Goal: Task Accomplishment & Management: Use online tool/utility

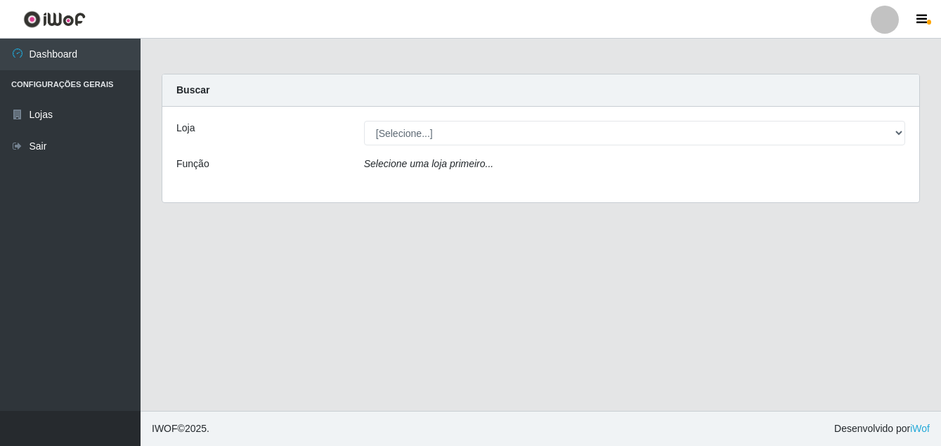
click at [455, 148] on div "Loja [Selecione...] Ajubá Mercado Função Selecione uma loja primeiro..." at bounding box center [540, 155] width 757 height 96
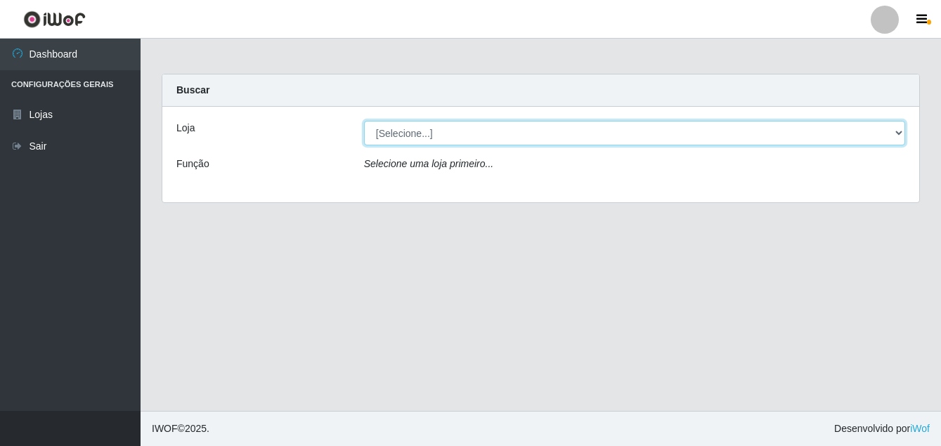
click at [438, 135] on select "[Selecione...] Ajubá Mercado" at bounding box center [634, 133] width 541 height 25
select select "402"
click at [364, 121] on select "[Selecione...] Ajubá Mercado" at bounding box center [634, 133] width 541 height 25
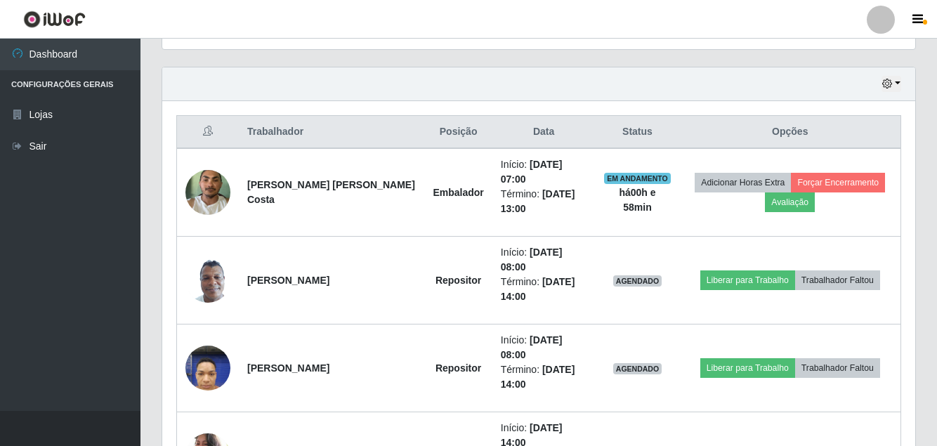
scroll to position [492, 0]
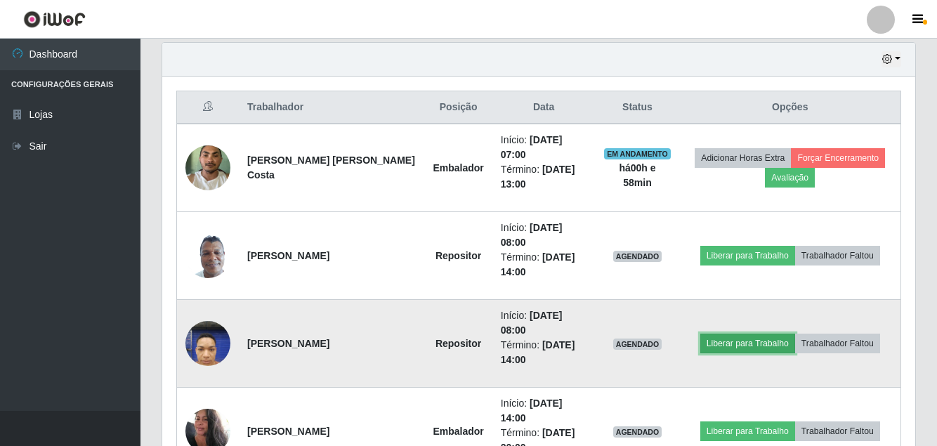
click at [731, 334] on button "Liberar para Trabalho" at bounding box center [748, 344] width 95 height 20
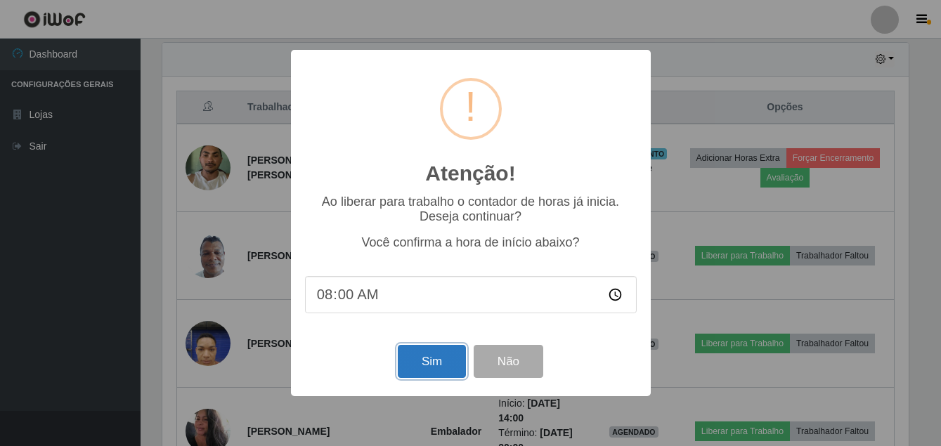
click at [411, 359] on button "Sim" at bounding box center [432, 361] width 68 height 33
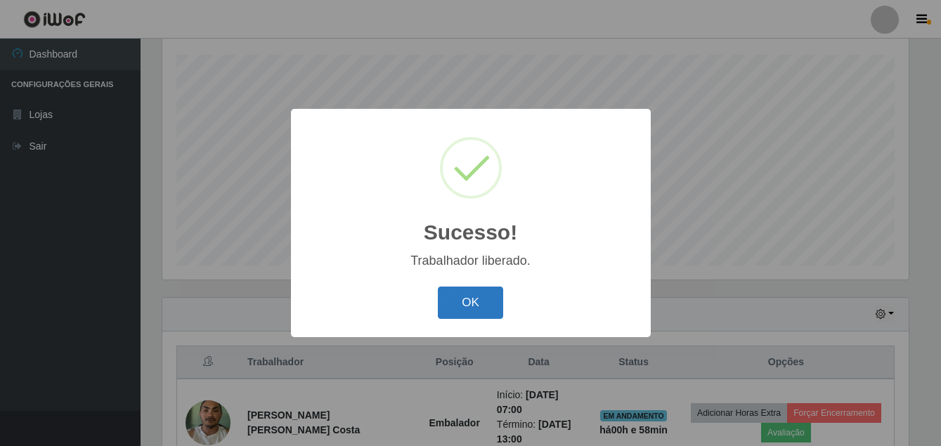
click at [455, 301] on button "OK" at bounding box center [470, 303] width 65 height 33
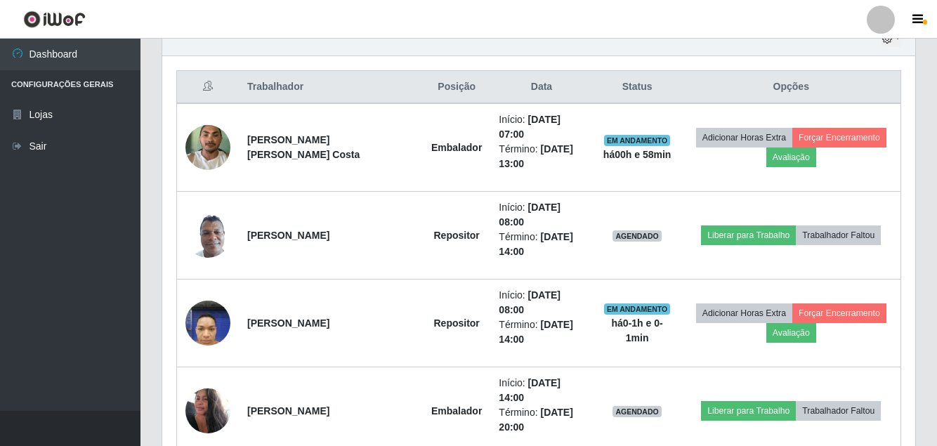
scroll to position [518, 0]
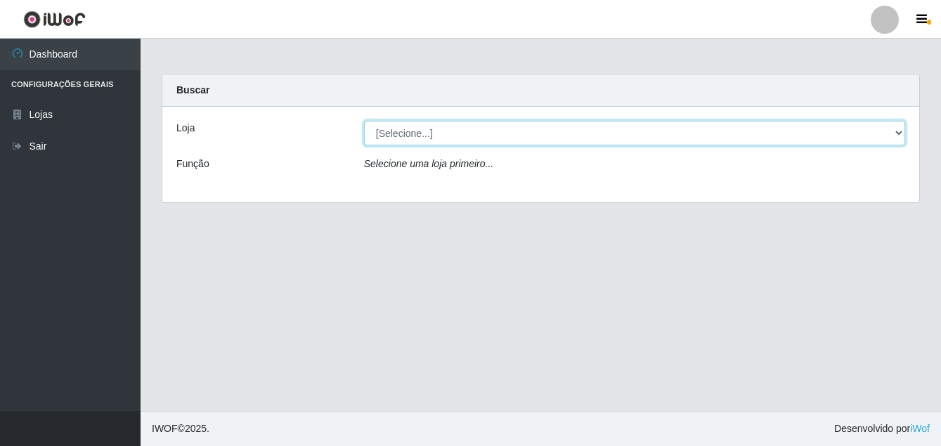
click at [897, 136] on select "[Selecione...] Ajubá Mercado" at bounding box center [634, 133] width 541 height 25
select select "402"
click at [364, 121] on select "[Selecione...] Ajubá Mercado" at bounding box center [634, 133] width 541 height 25
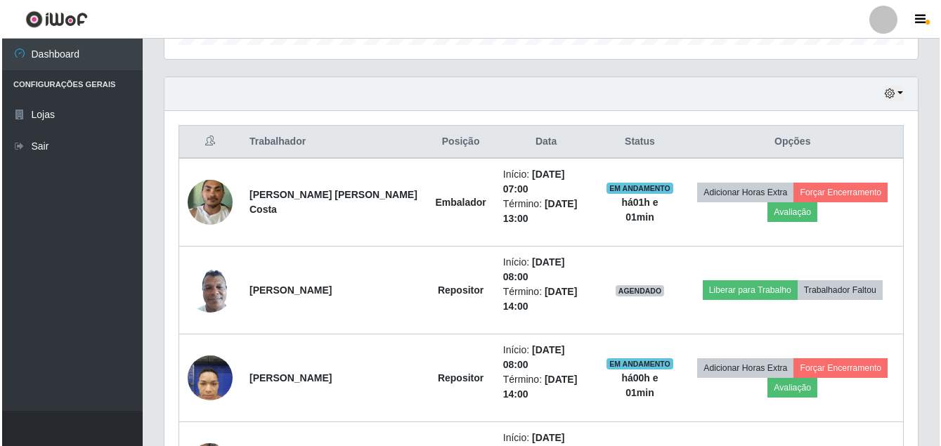
scroll to position [562, 0]
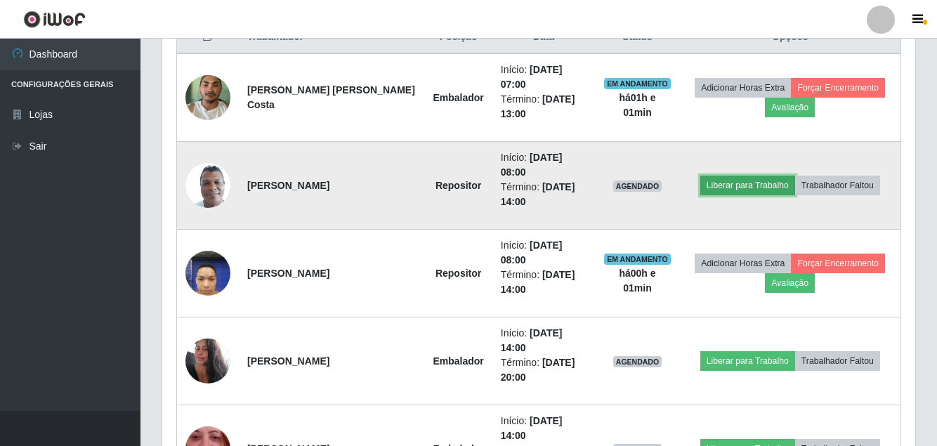
click at [731, 176] on button "Liberar para Trabalho" at bounding box center [748, 186] width 95 height 20
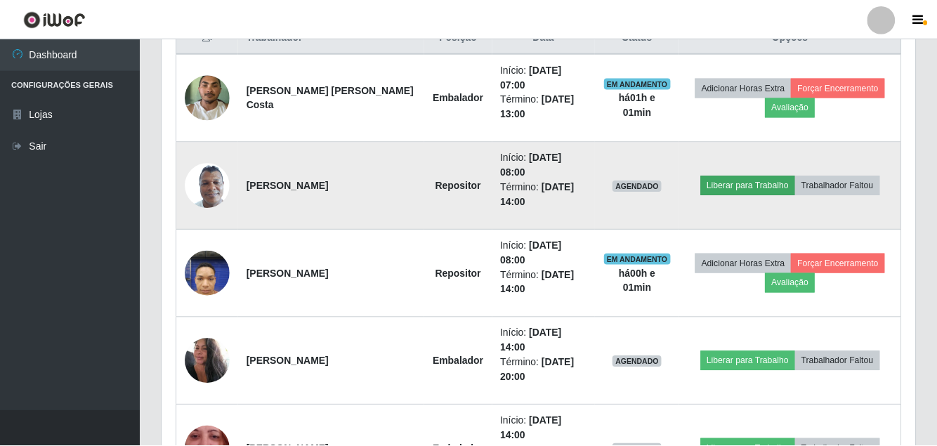
scroll to position [292, 746]
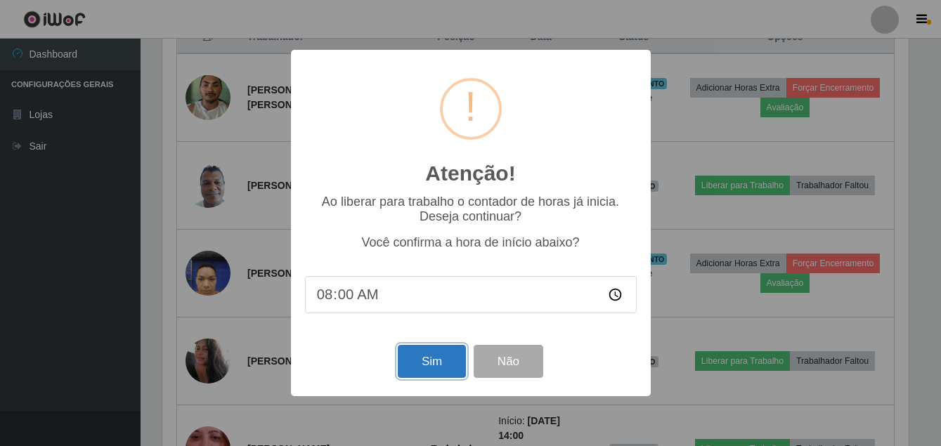
click at [440, 356] on button "Sim" at bounding box center [432, 361] width 68 height 33
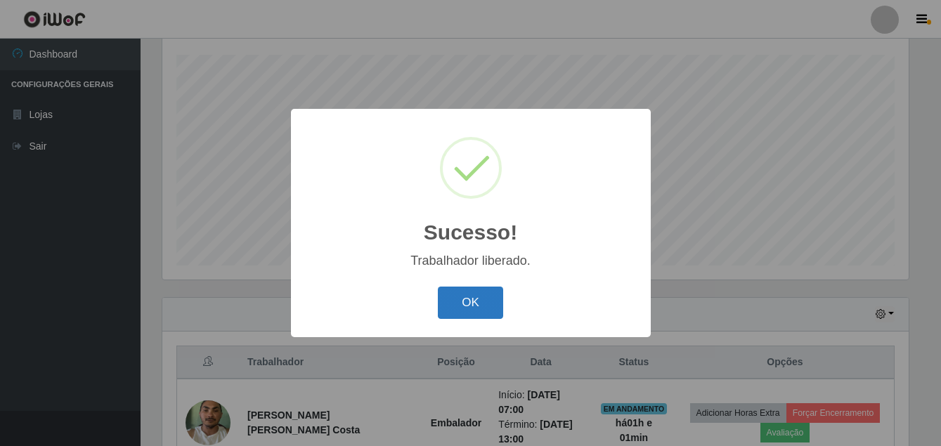
click at [466, 312] on button "OK" at bounding box center [470, 303] width 65 height 33
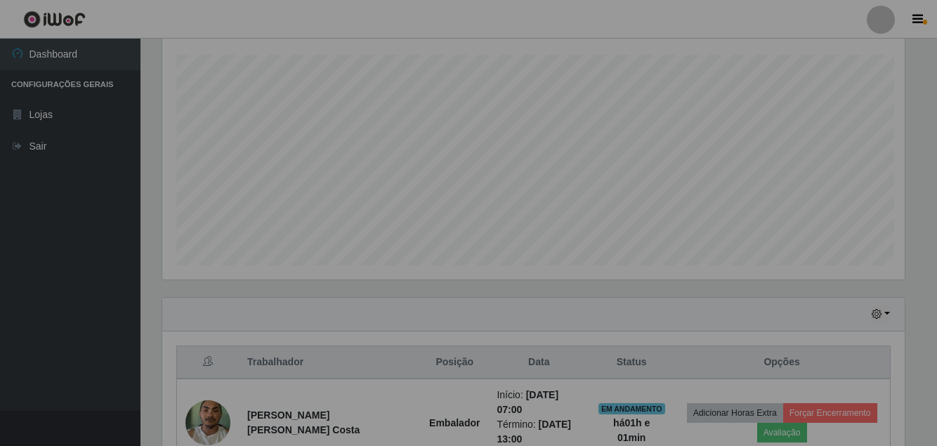
scroll to position [292, 753]
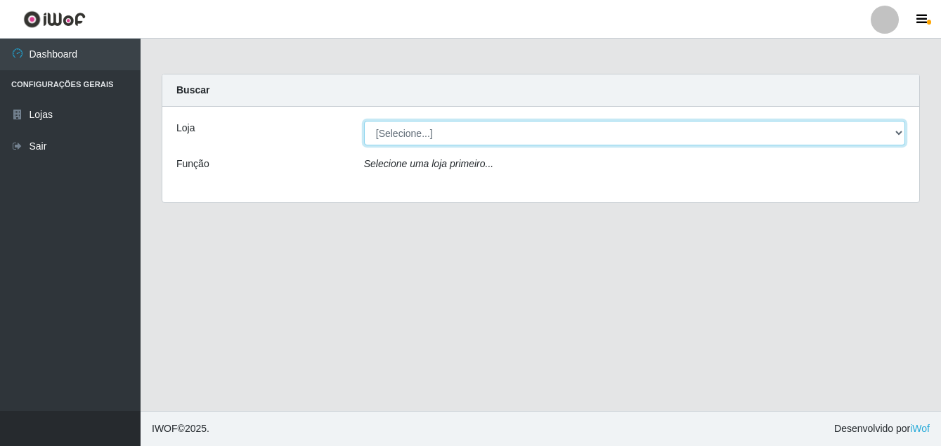
click at [895, 130] on select "[Selecione...] Ajubá Mercado" at bounding box center [634, 133] width 541 height 25
select select "402"
click at [364, 121] on select "[Selecione...] Ajubá Mercado" at bounding box center [634, 133] width 541 height 25
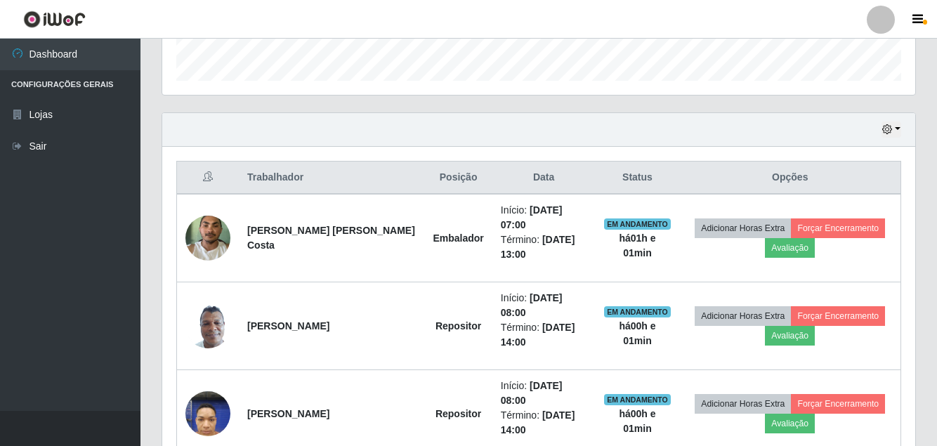
scroll to position [492, 0]
